Goal: Navigation & Orientation: Find specific page/section

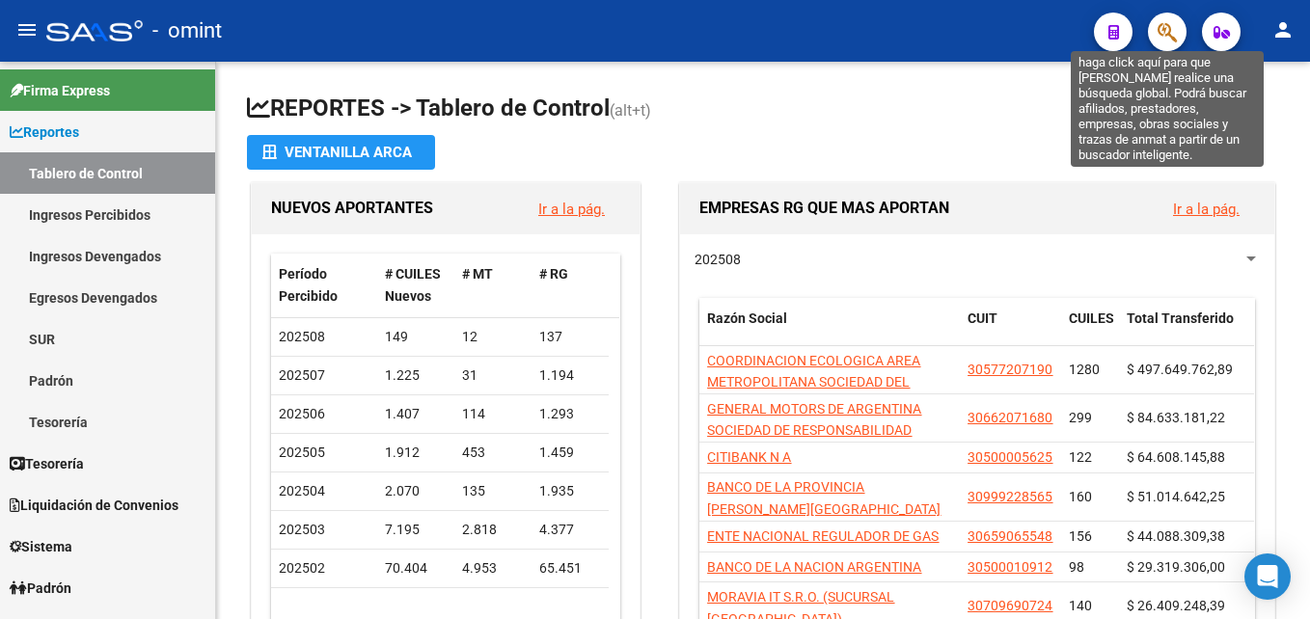
click at [1169, 31] on icon "button" at bounding box center [1166, 32] width 19 height 22
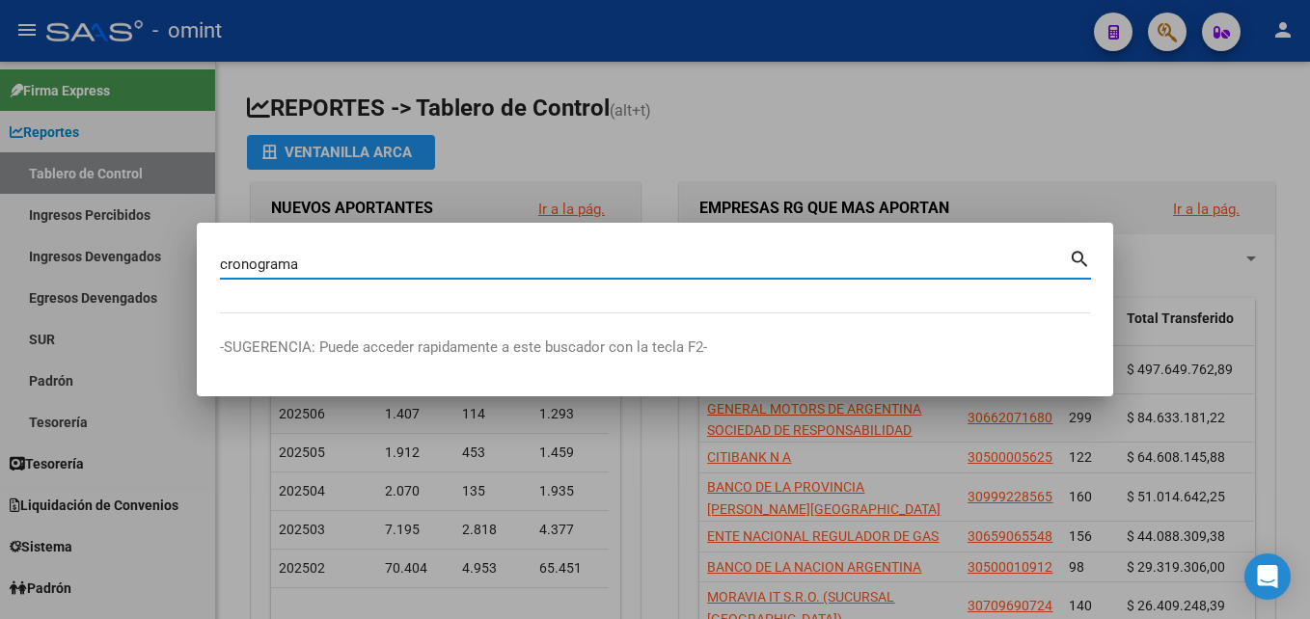
type input "cronograma"
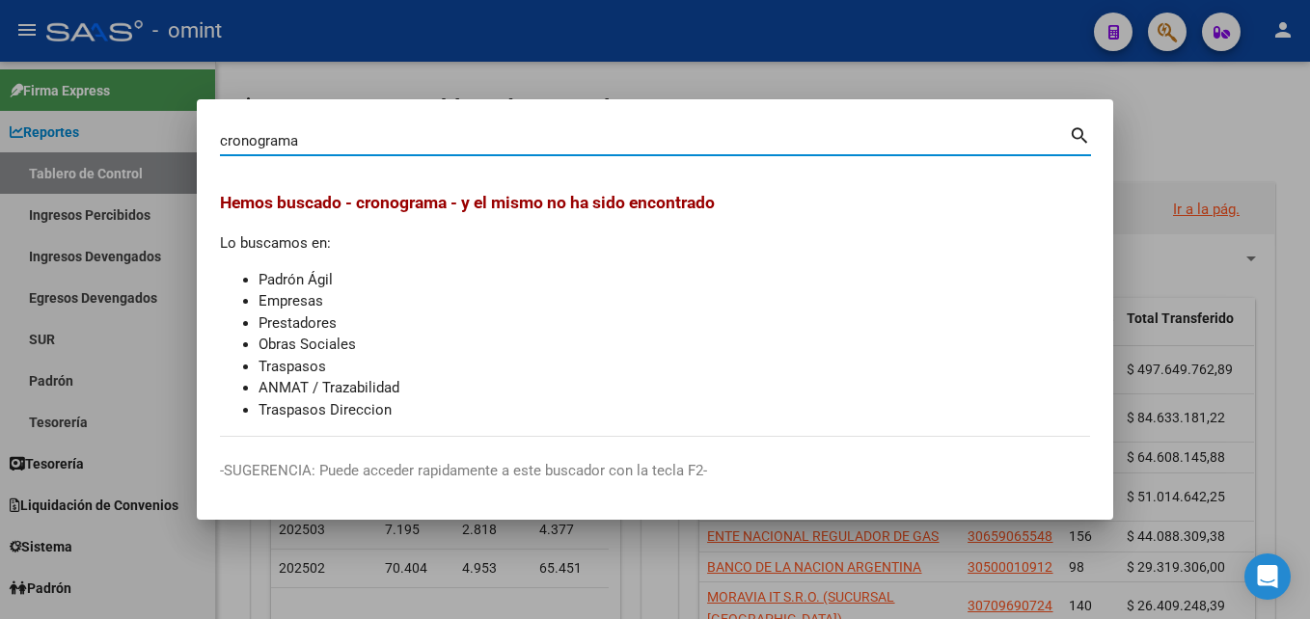
click at [491, 56] on div at bounding box center [655, 309] width 1310 height 619
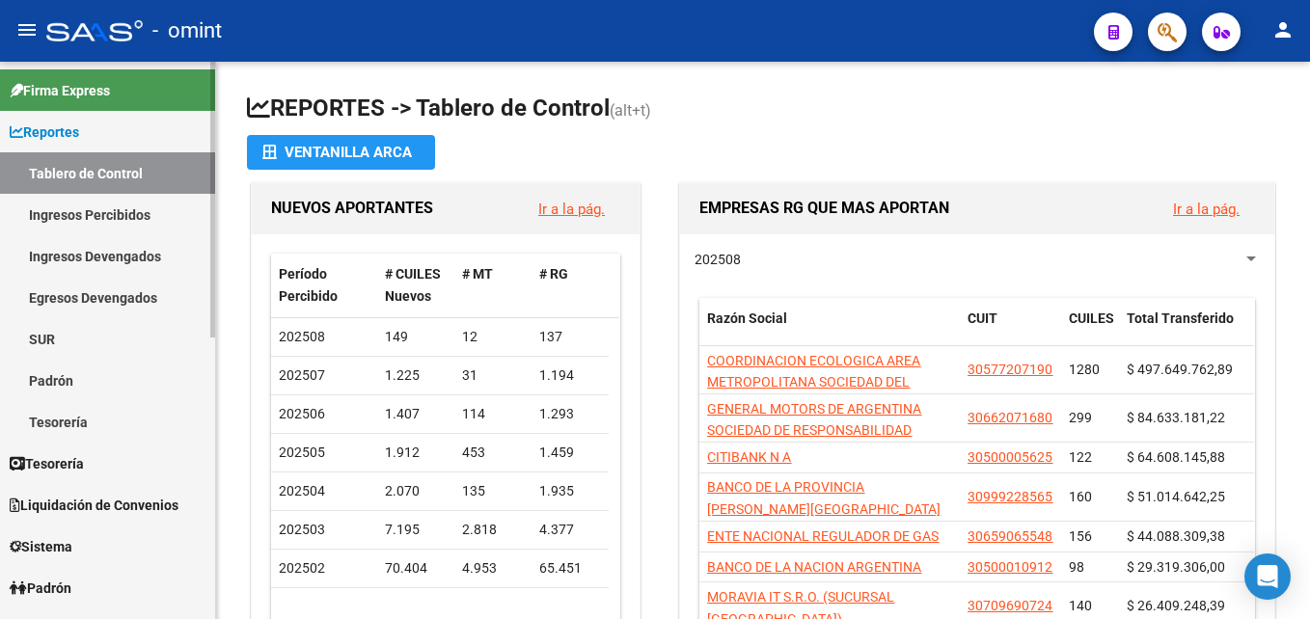
click at [87, 379] on link "Padrón" at bounding box center [107, 380] width 215 height 41
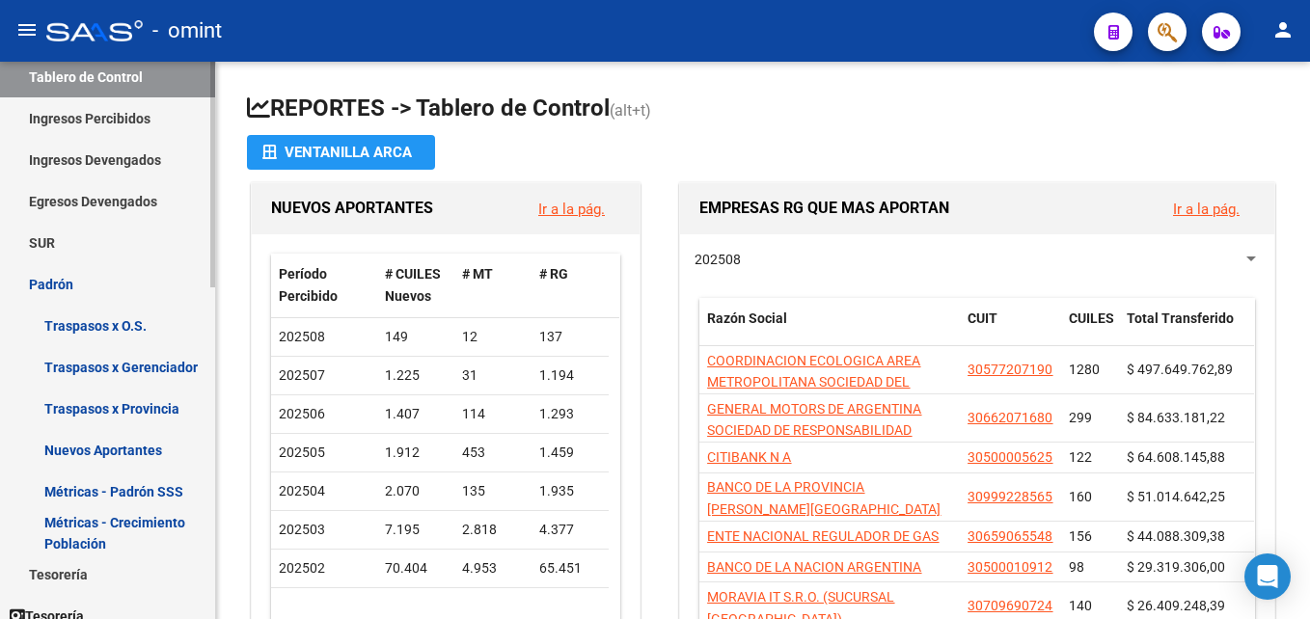
scroll to position [193, 0]
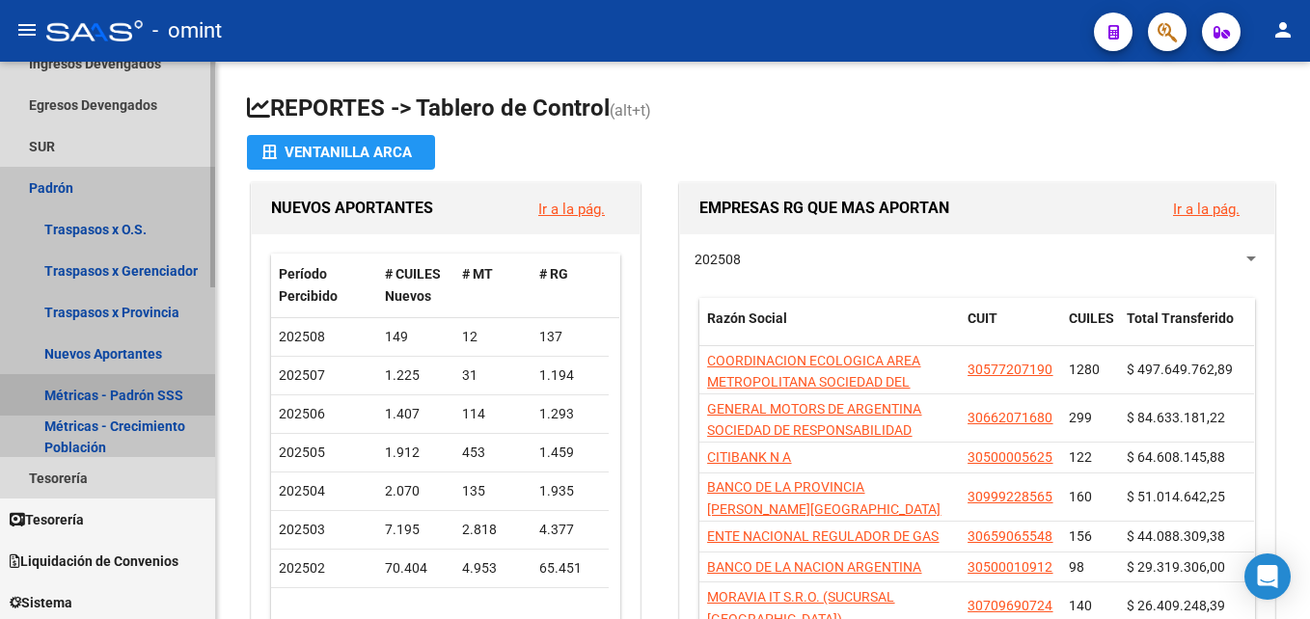
click at [122, 391] on link "Métricas - Padrón SSS" at bounding box center [107, 394] width 215 height 41
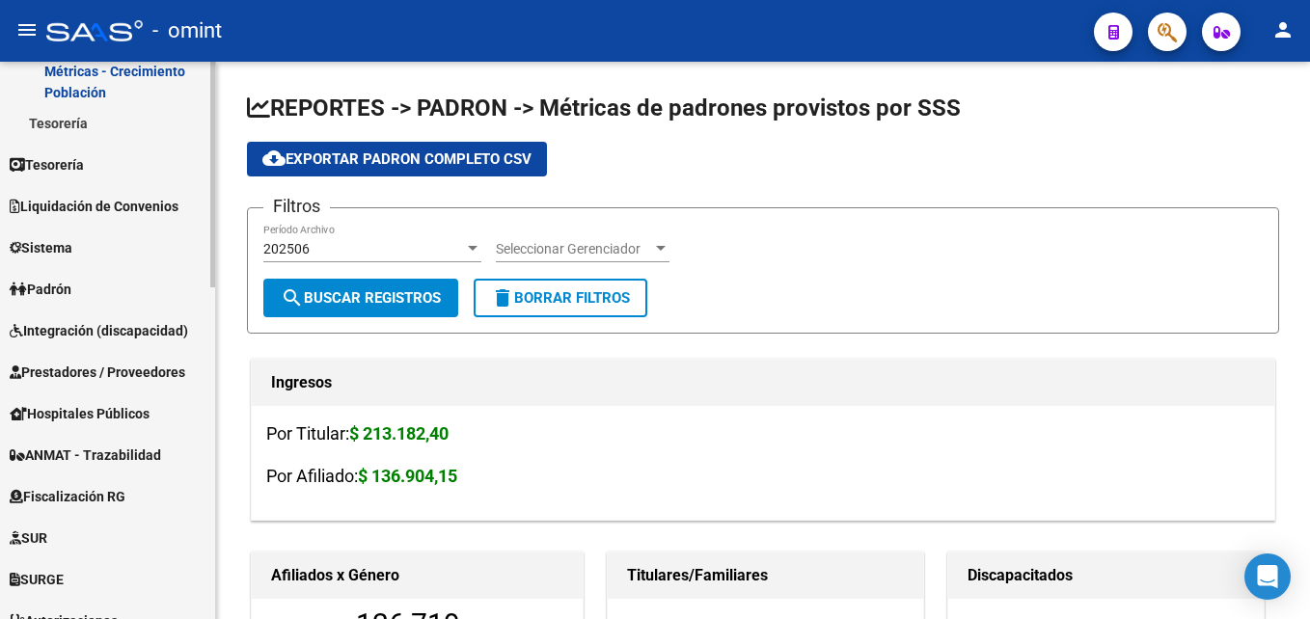
scroll to position [579, 0]
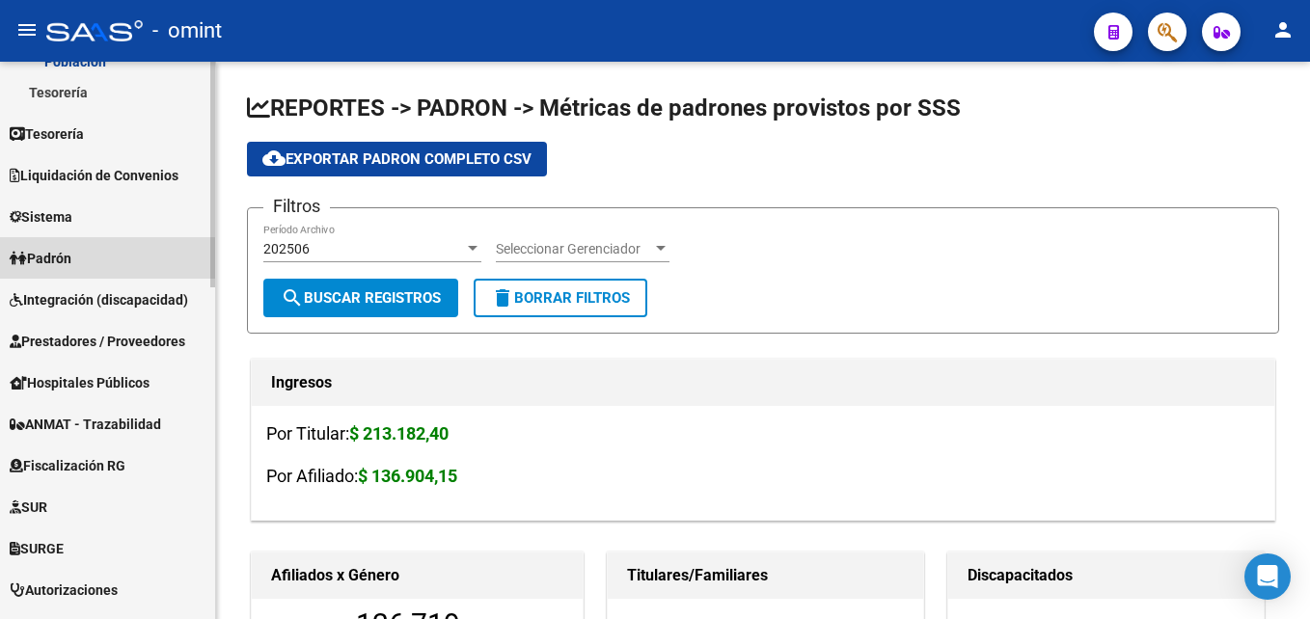
click at [154, 257] on link "Padrón" at bounding box center [107, 257] width 215 height 41
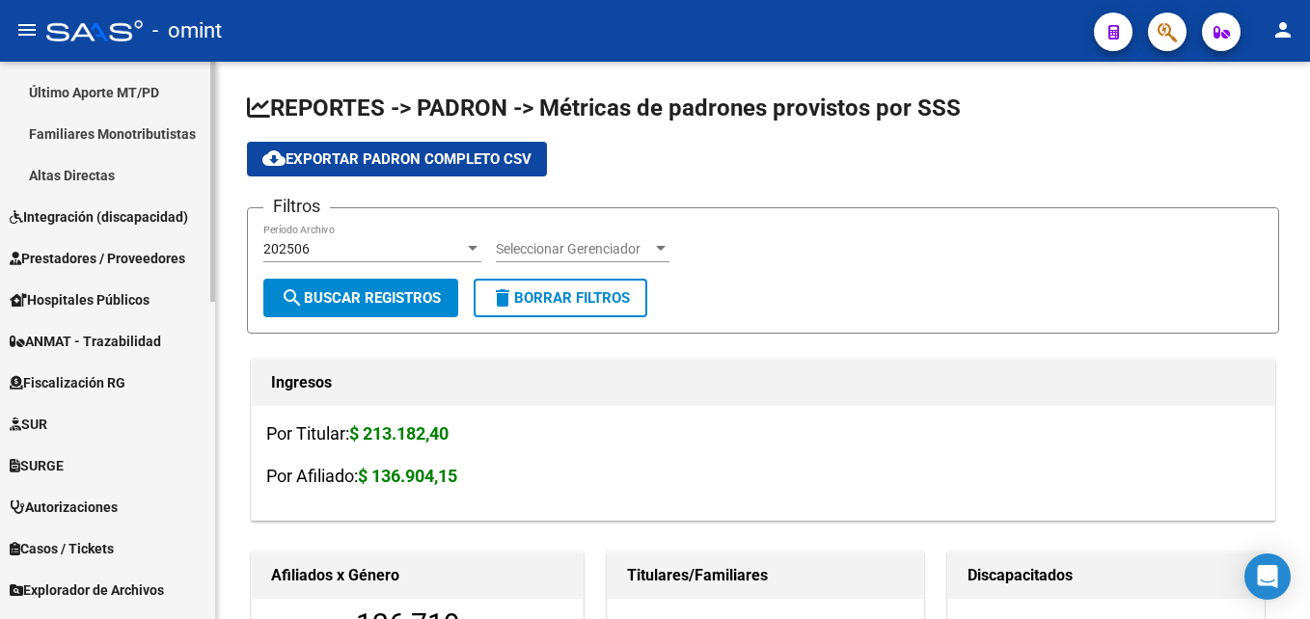
scroll to position [675, 0]
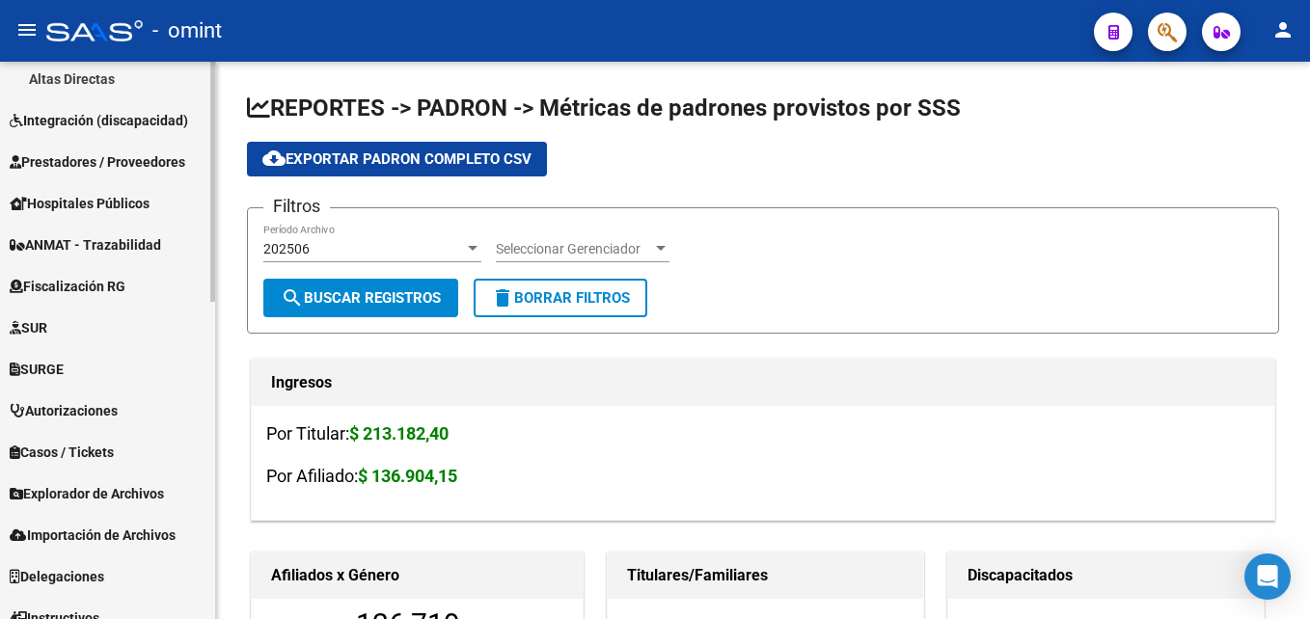
click at [155, 366] on link "SURGE" at bounding box center [107, 368] width 215 height 41
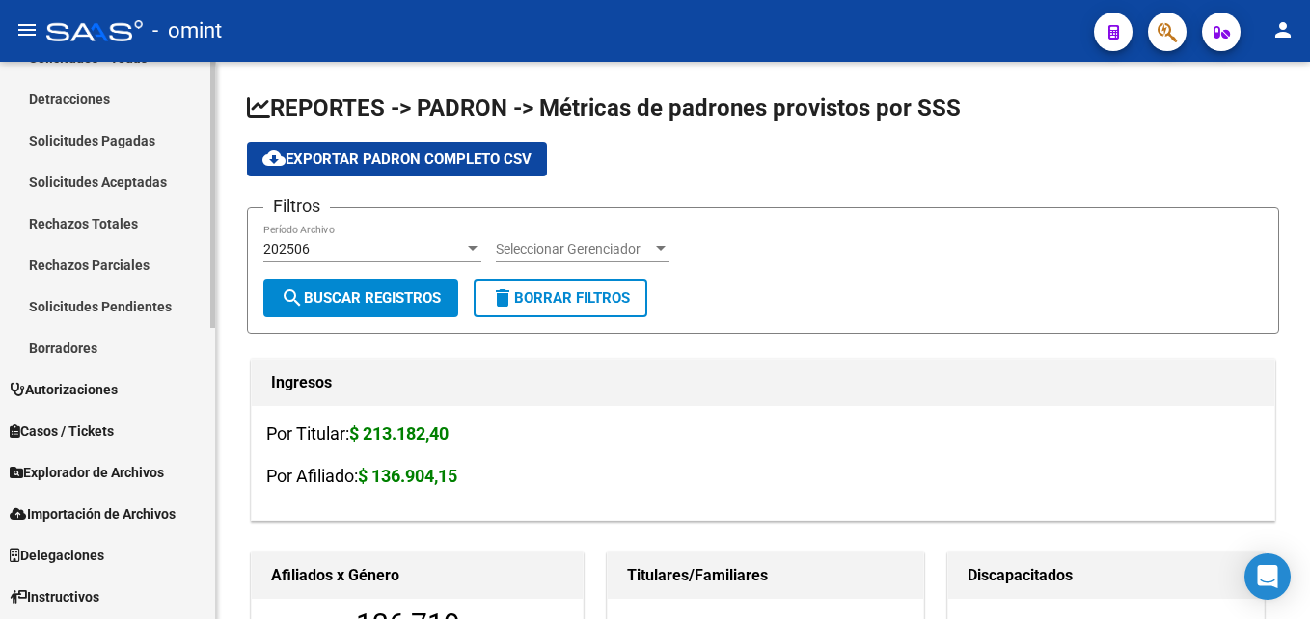
scroll to position [612, 0]
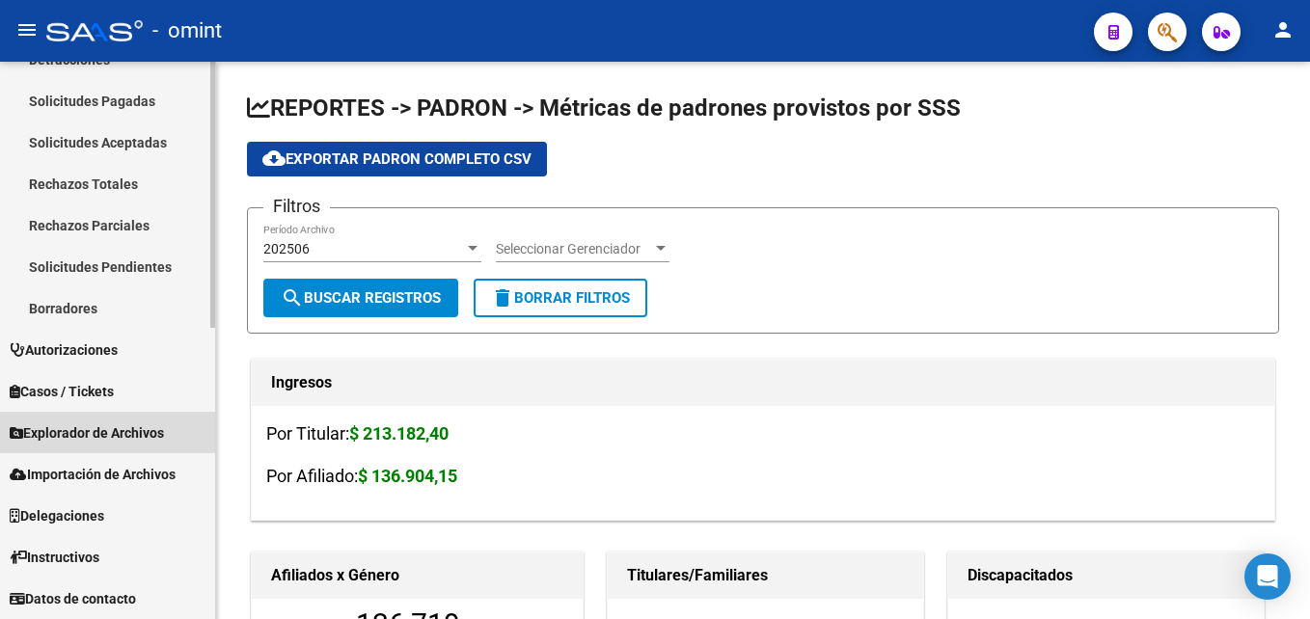
click at [138, 422] on span "Explorador de Archivos" at bounding box center [87, 432] width 154 height 21
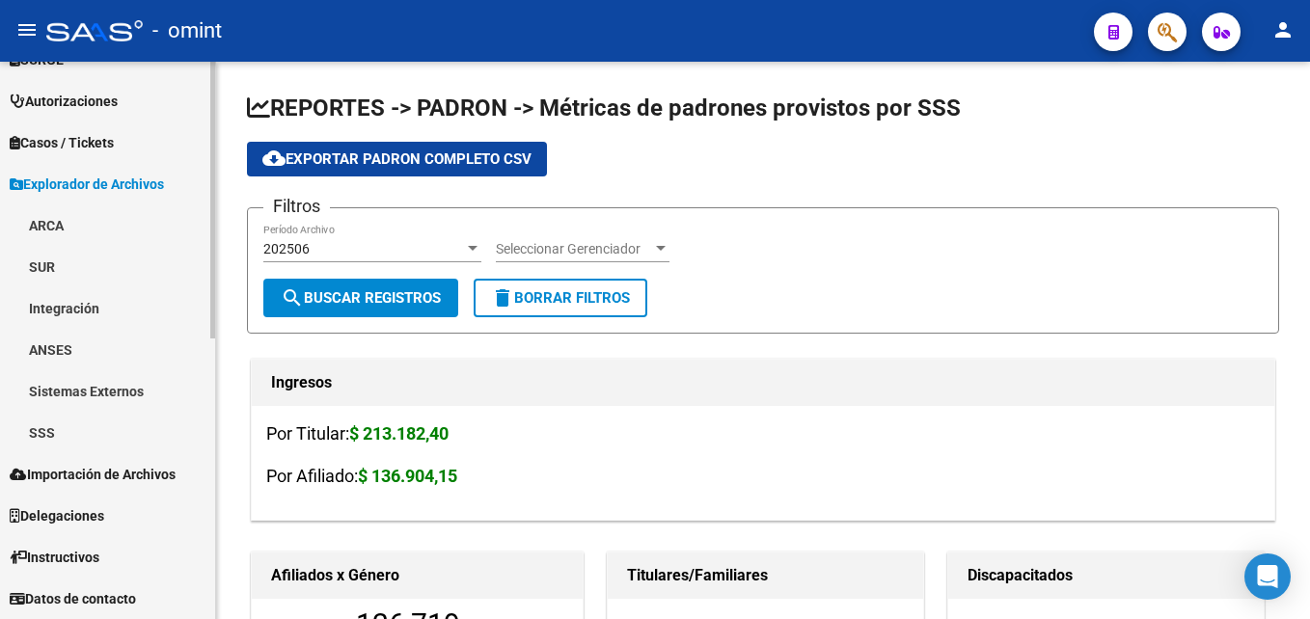
scroll to position [529, 0]
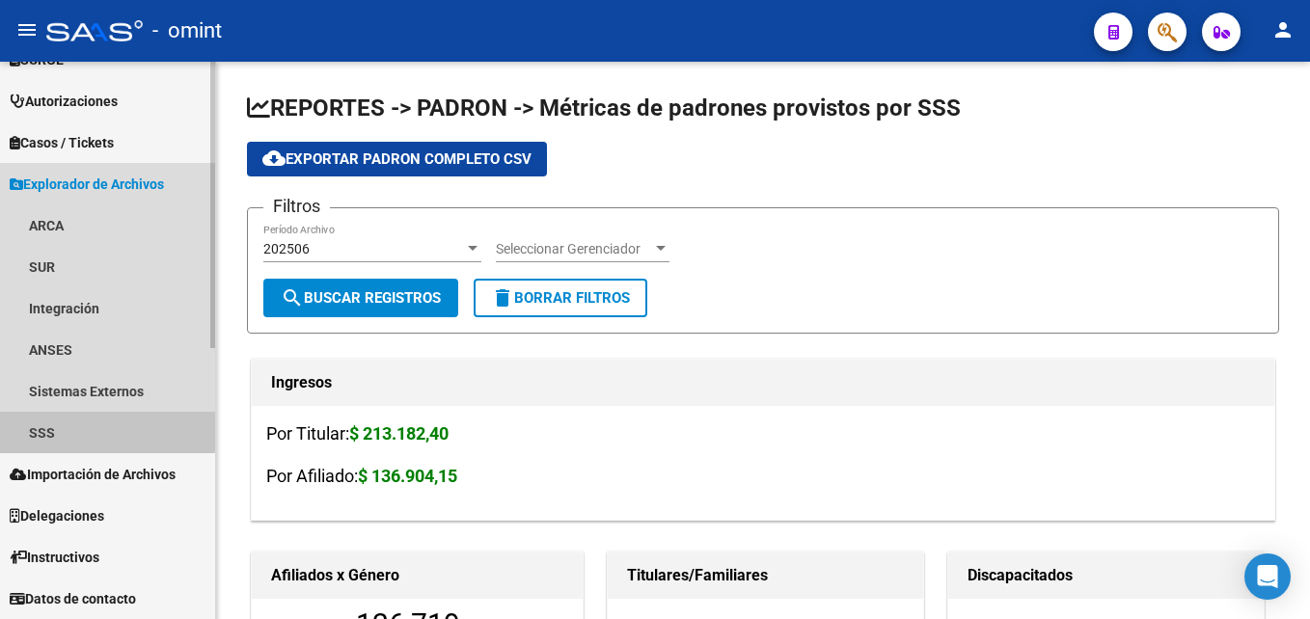
click at [80, 423] on link "SSS" at bounding box center [107, 432] width 215 height 41
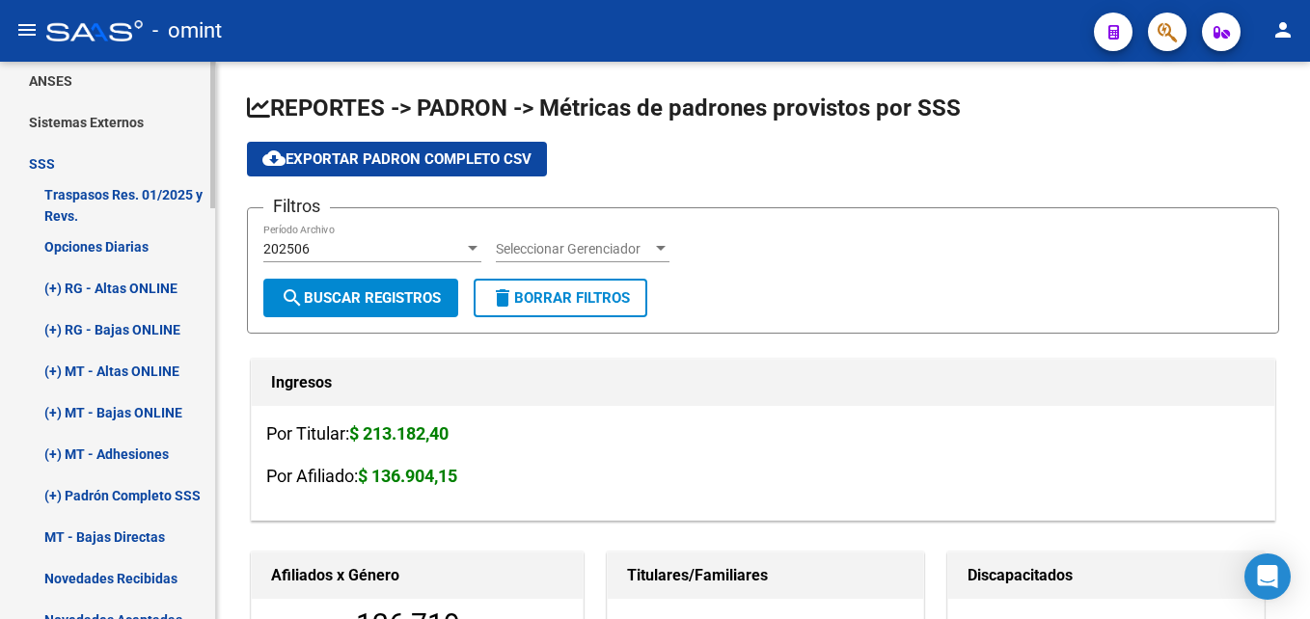
scroll to position [794, 0]
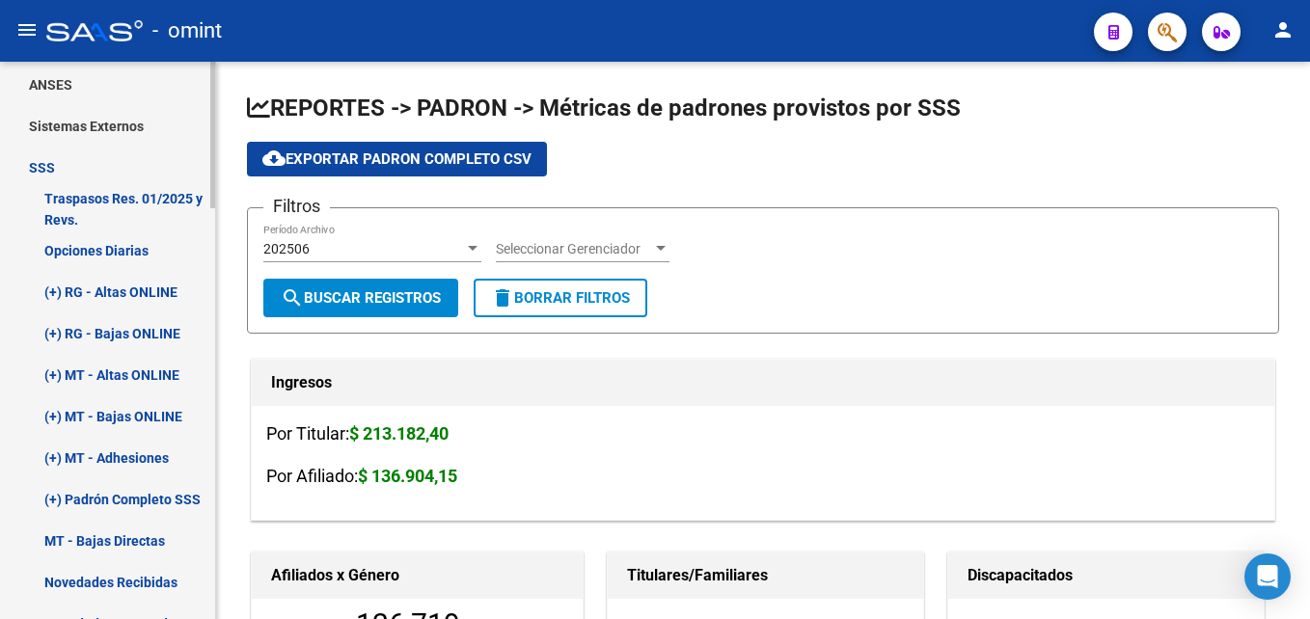
click at [115, 252] on link "Opciones Diarias" at bounding box center [107, 250] width 215 height 41
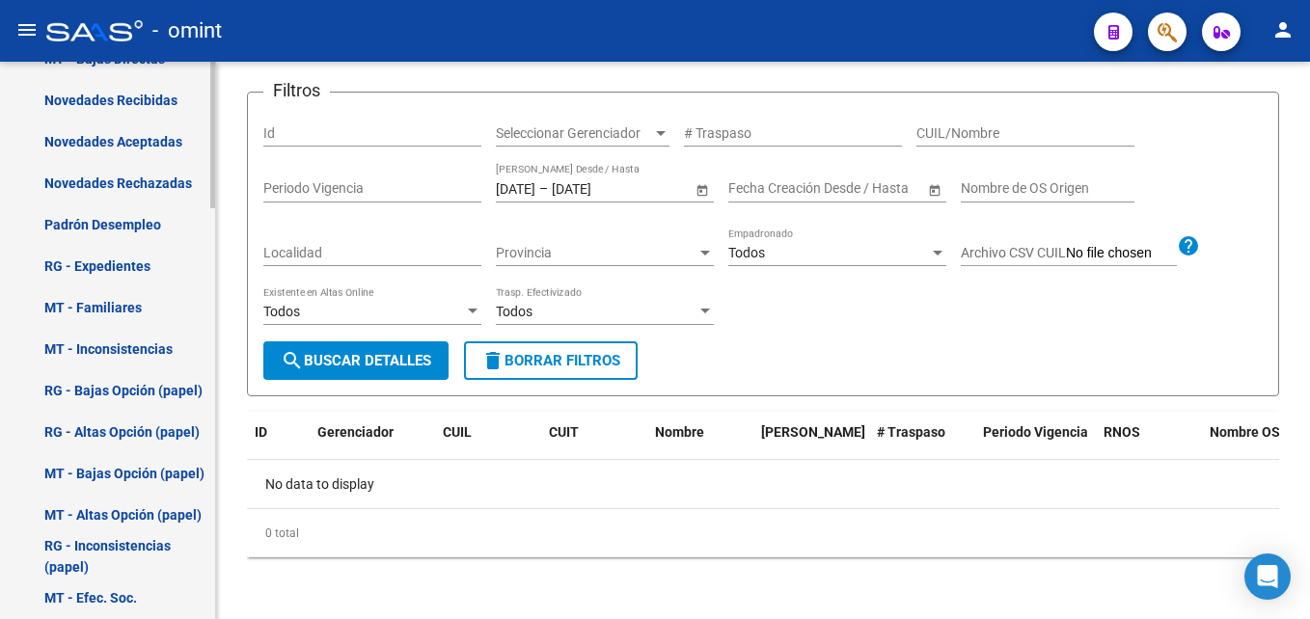
scroll to position [1565, 0]
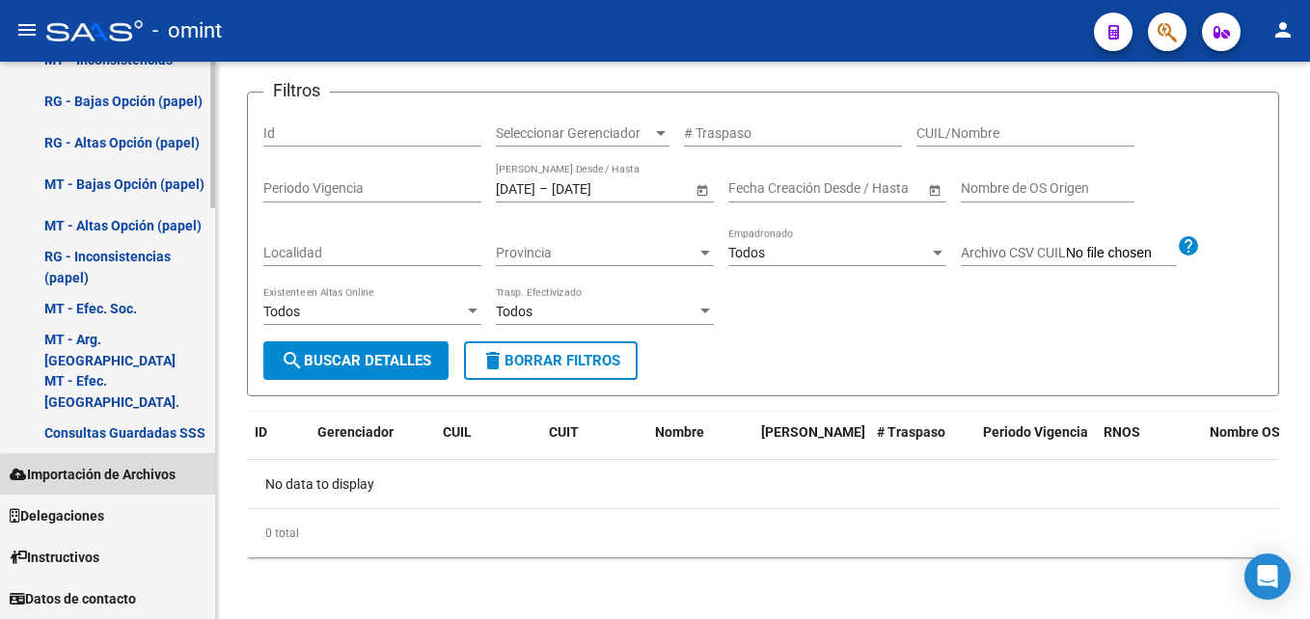
click at [122, 481] on span "Importación de Archivos" at bounding box center [93, 474] width 166 height 21
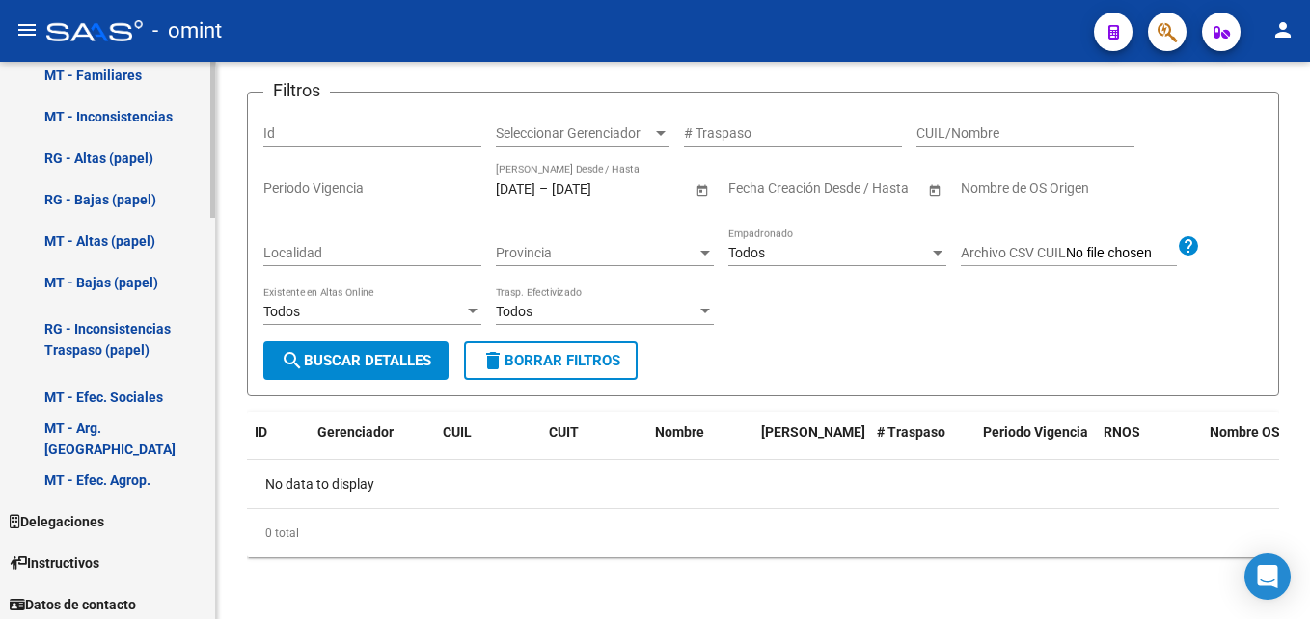
scroll to position [1431, 0]
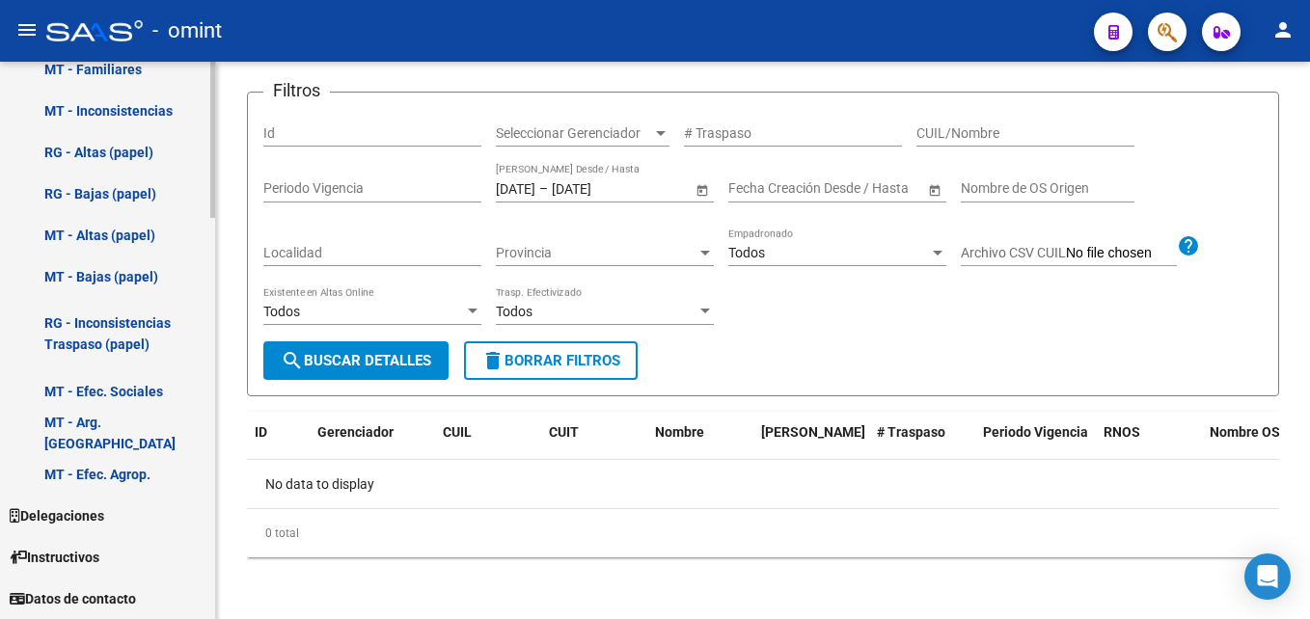
click at [169, 514] on link "Delegaciones" at bounding box center [107, 515] width 215 height 41
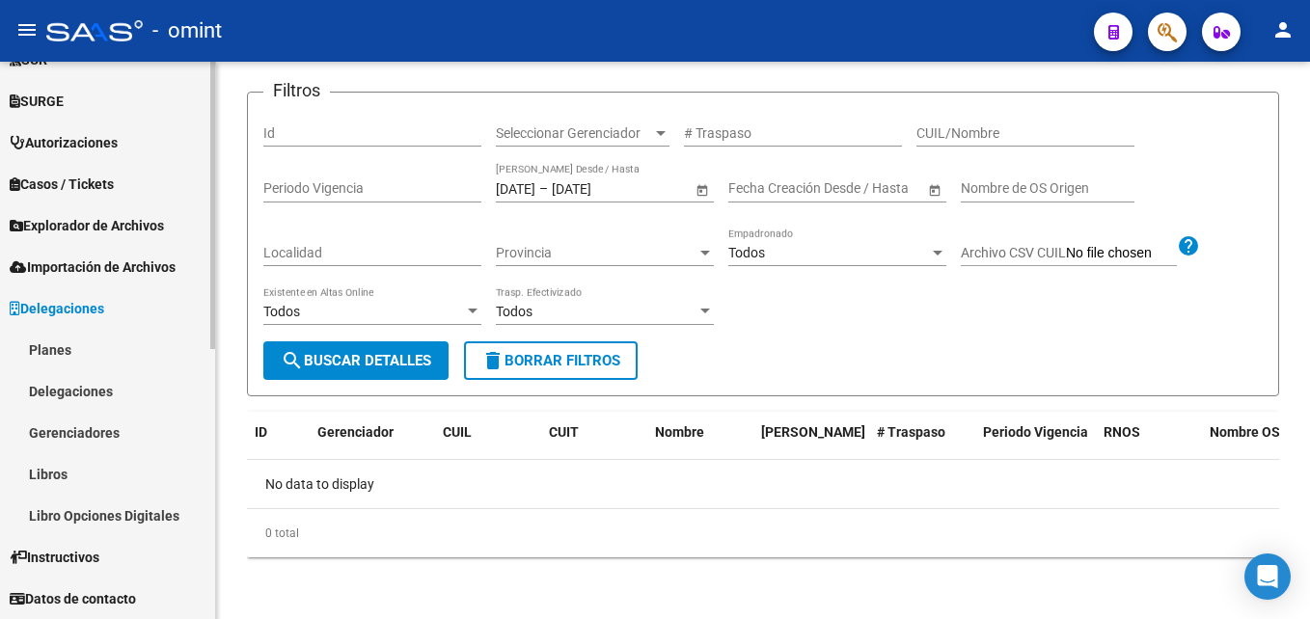
scroll to position [487, 0]
click at [150, 560] on link "Instructivos" at bounding box center [107, 556] width 215 height 41
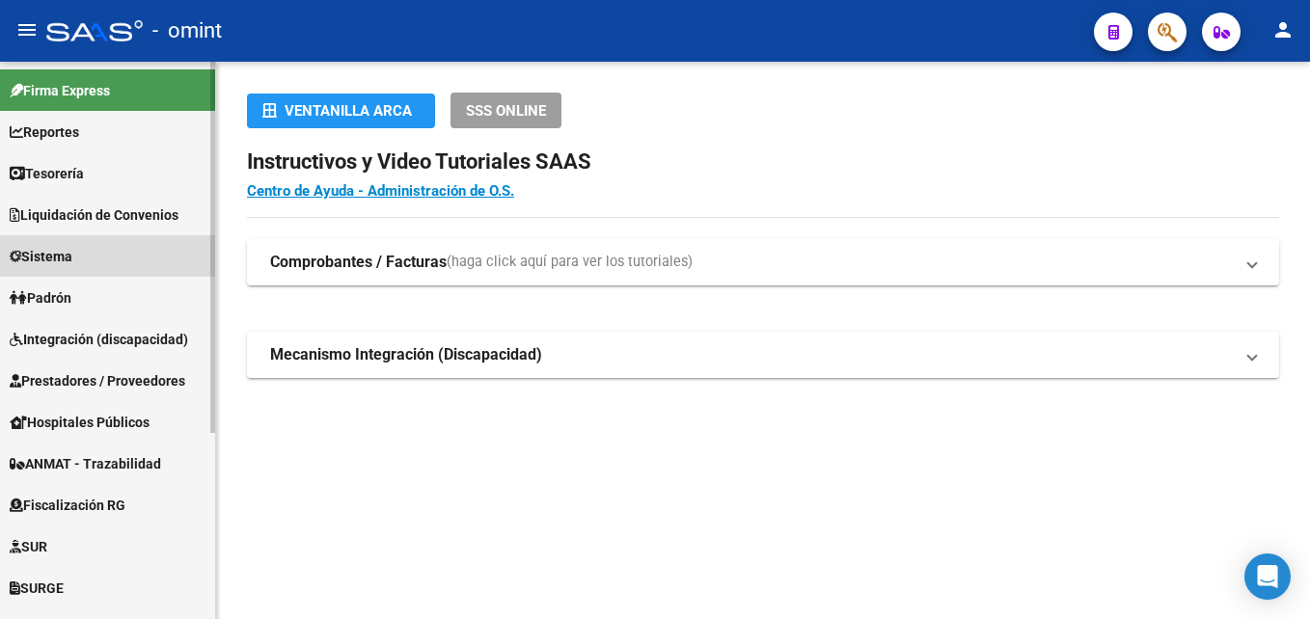
click at [72, 256] on span "Sistema" at bounding box center [41, 256] width 63 height 21
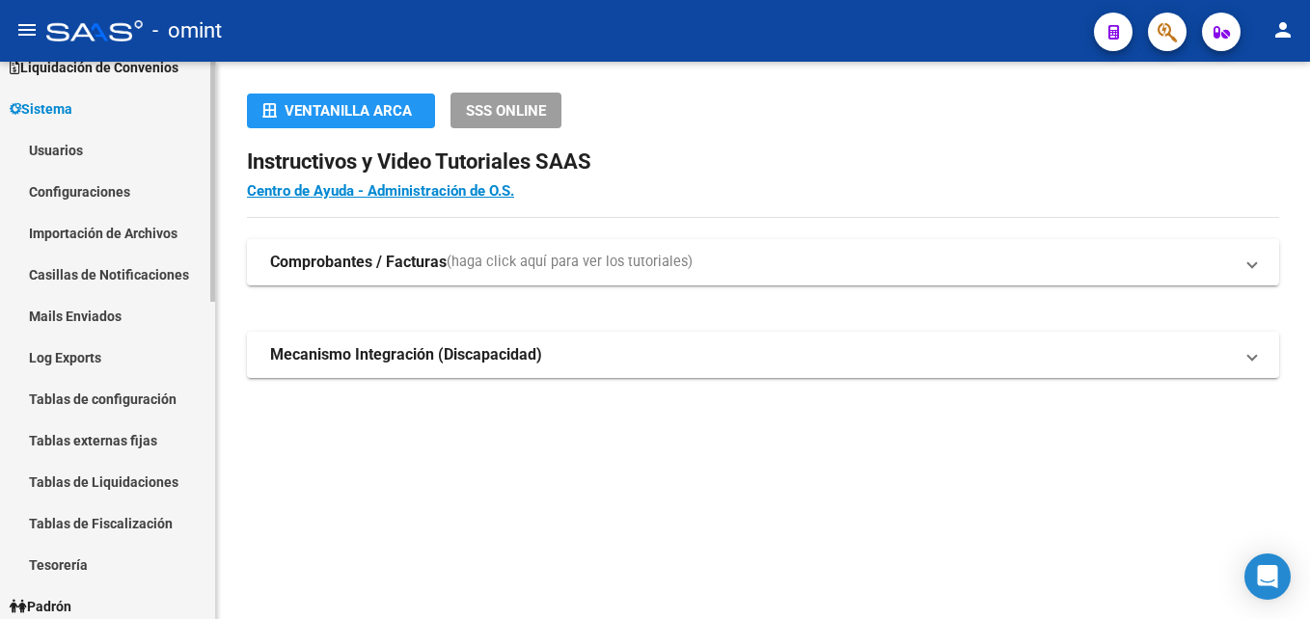
scroll to position [193, 0]
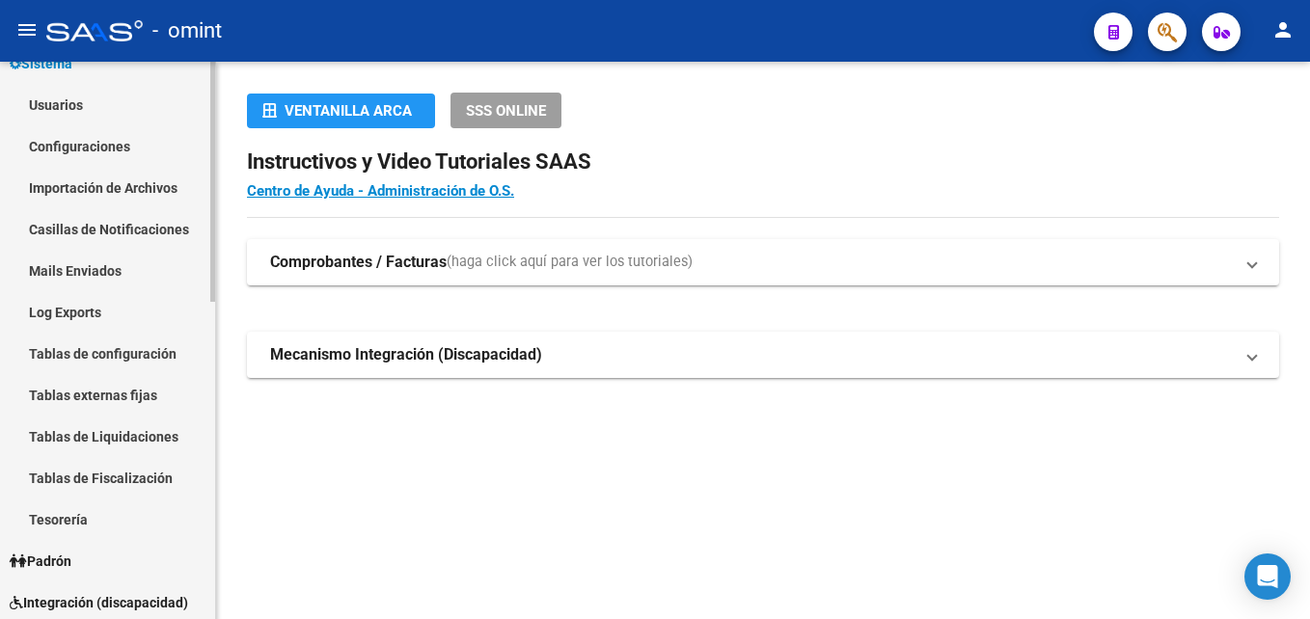
click at [173, 384] on link "Tablas externas fijas" at bounding box center [107, 394] width 215 height 41
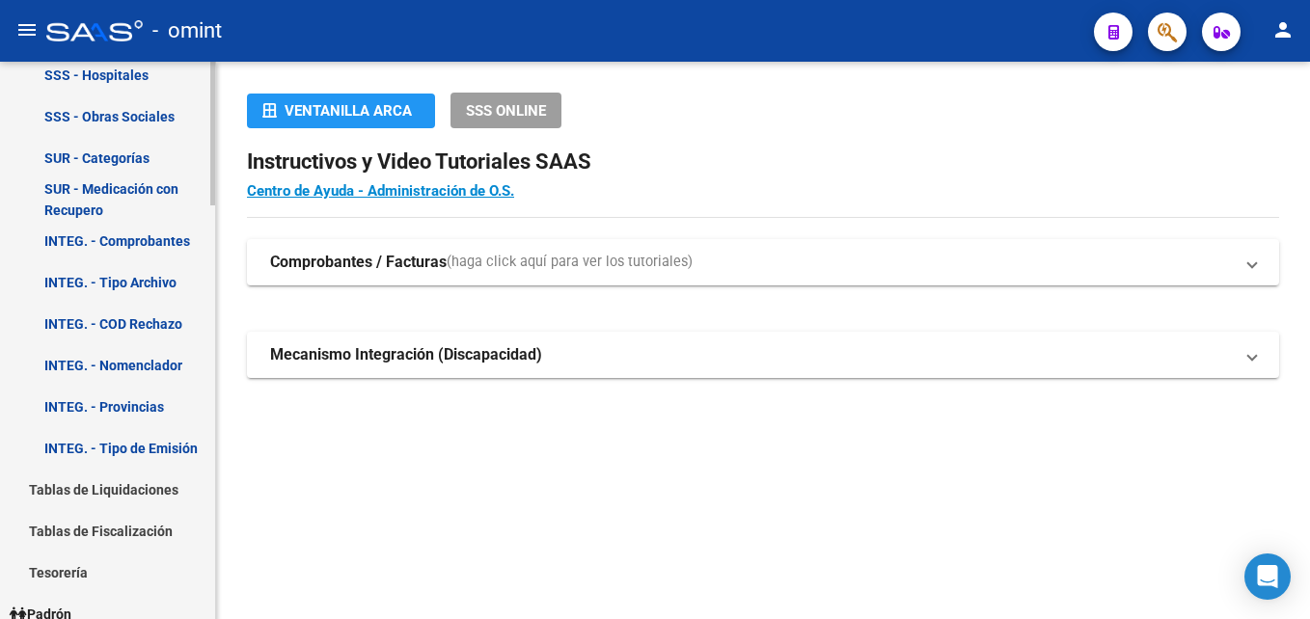
scroll to position [1125, 0]
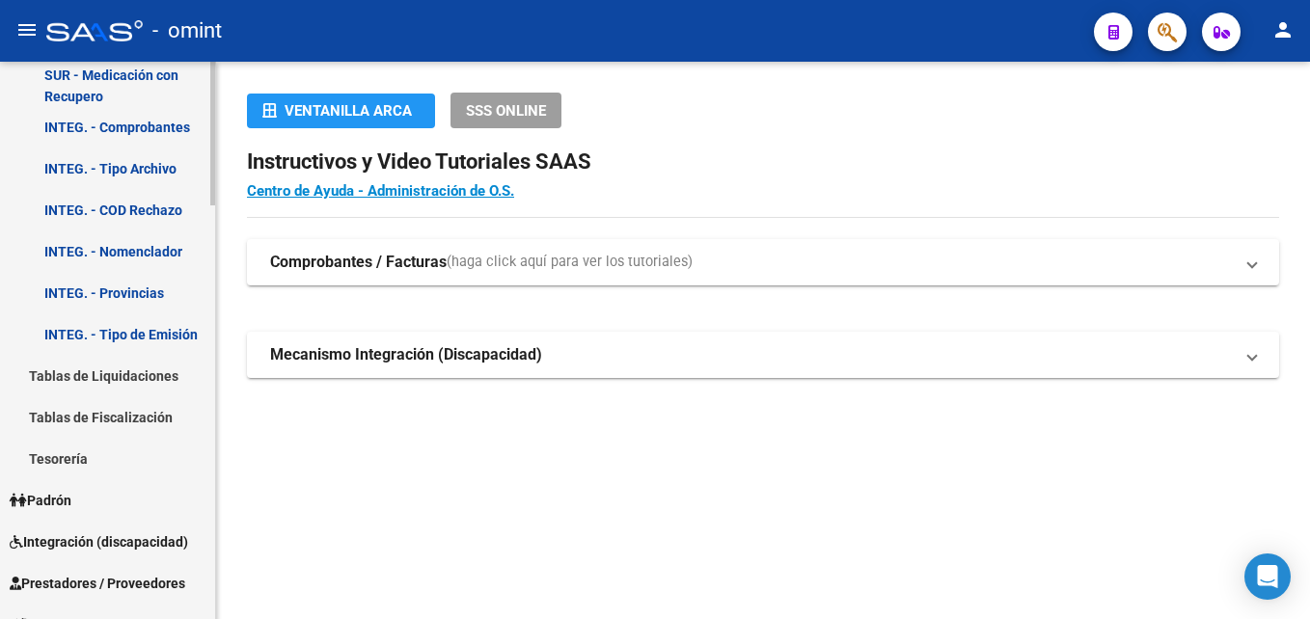
click at [184, 374] on link "Tablas de Liquidaciones" at bounding box center [107, 375] width 215 height 41
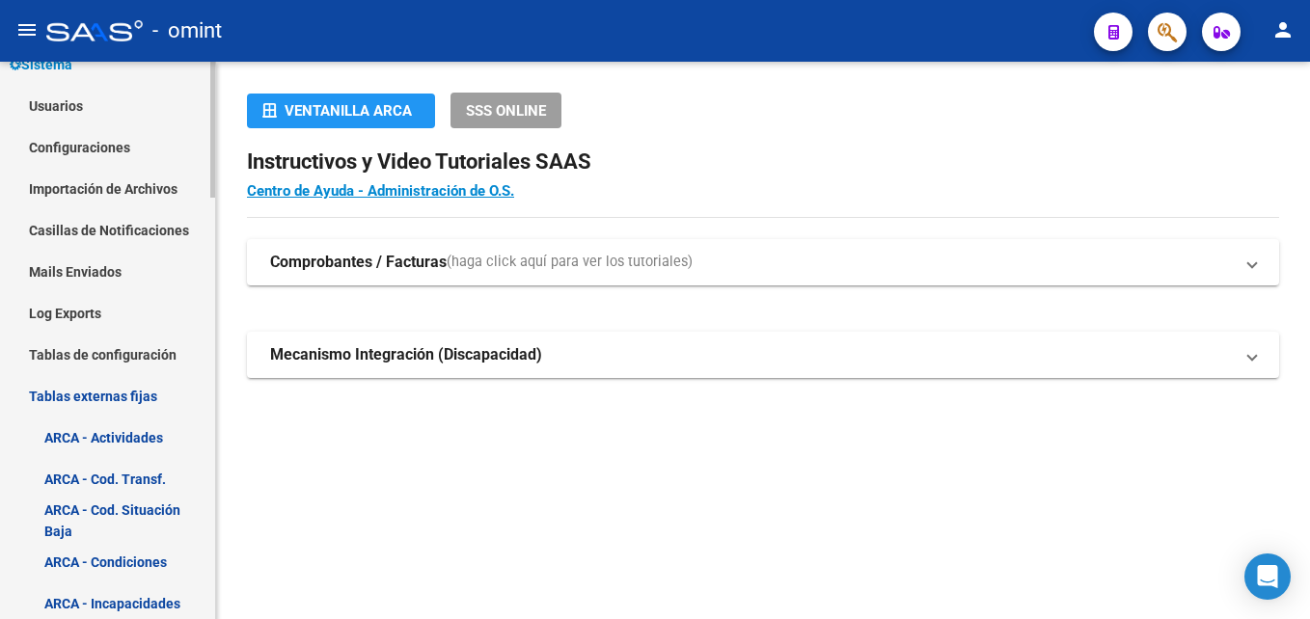
scroll to position [160, 0]
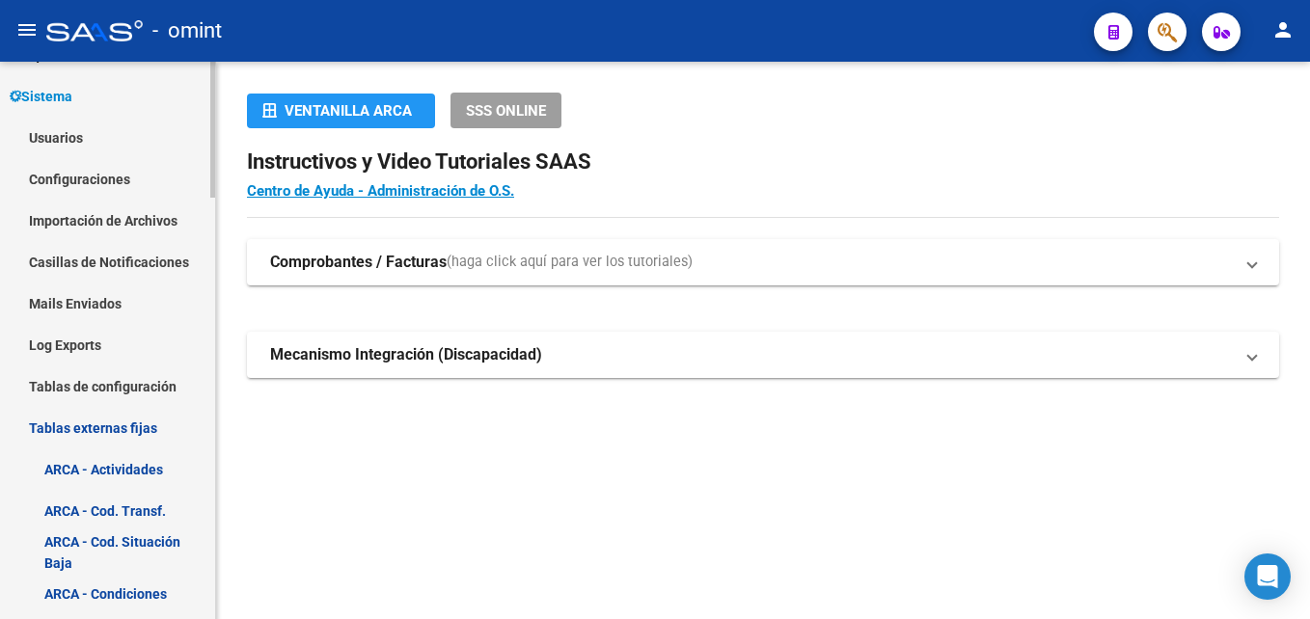
click at [150, 390] on link "Tablas de configuración" at bounding box center [107, 386] width 215 height 41
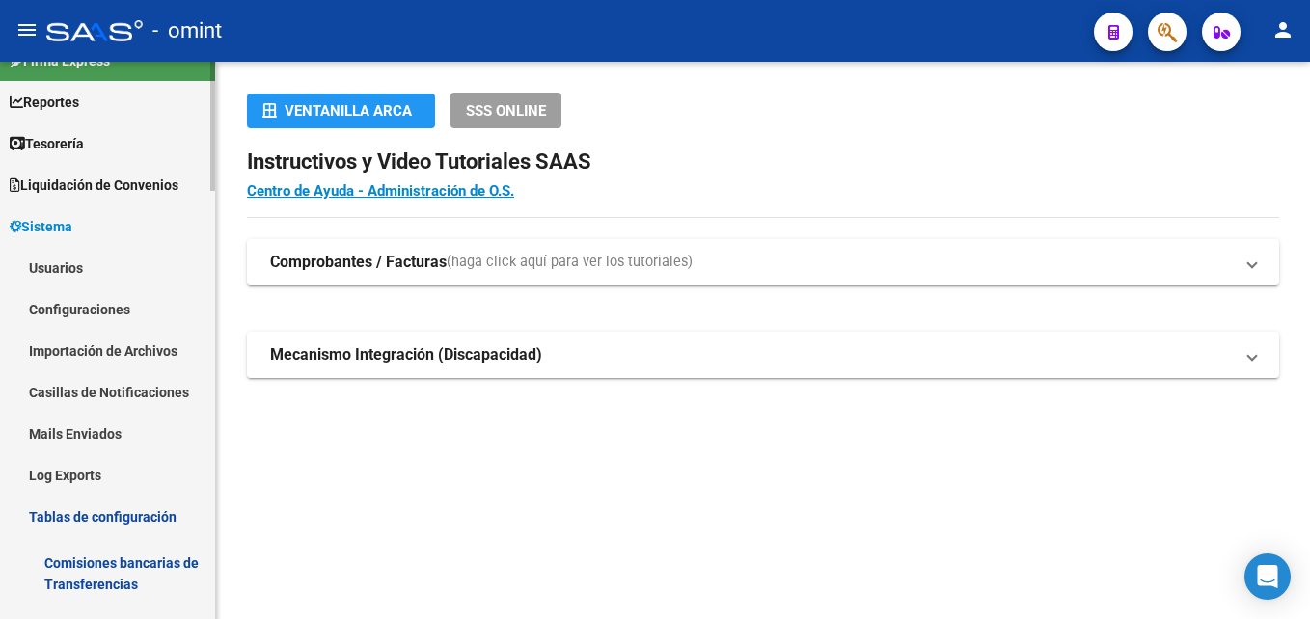
scroll to position [0, 0]
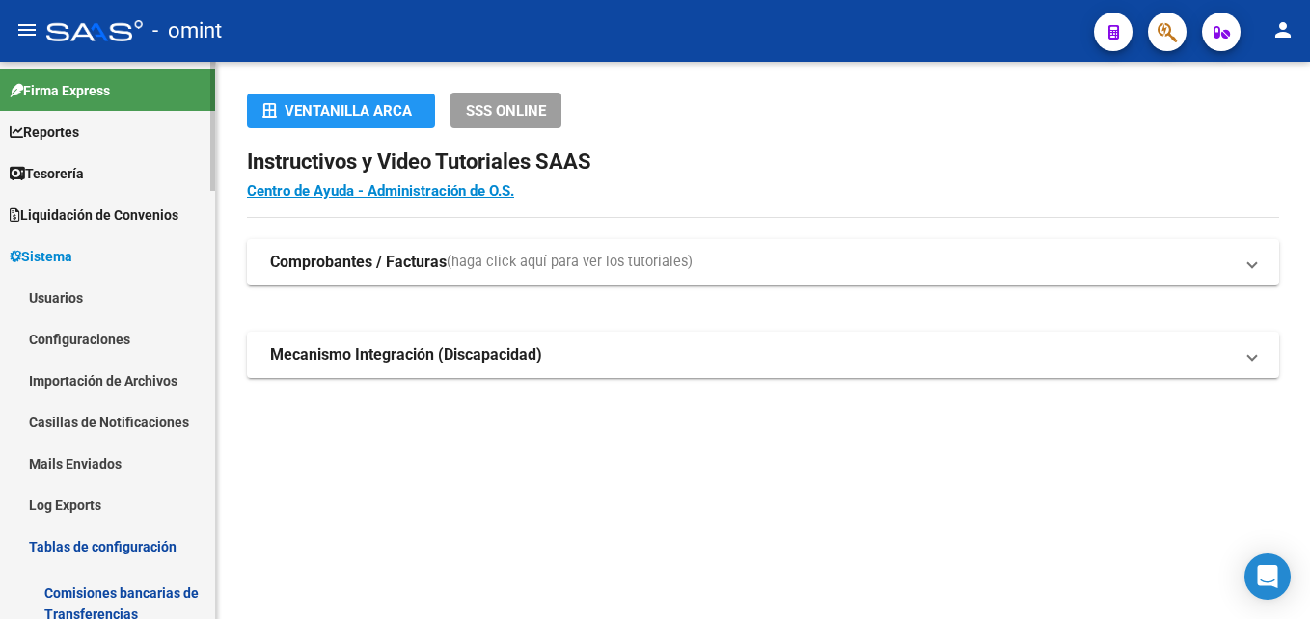
click at [146, 253] on link "Sistema" at bounding box center [107, 255] width 215 height 41
